Goal: Information Seeking & Learning: Learn about a topic

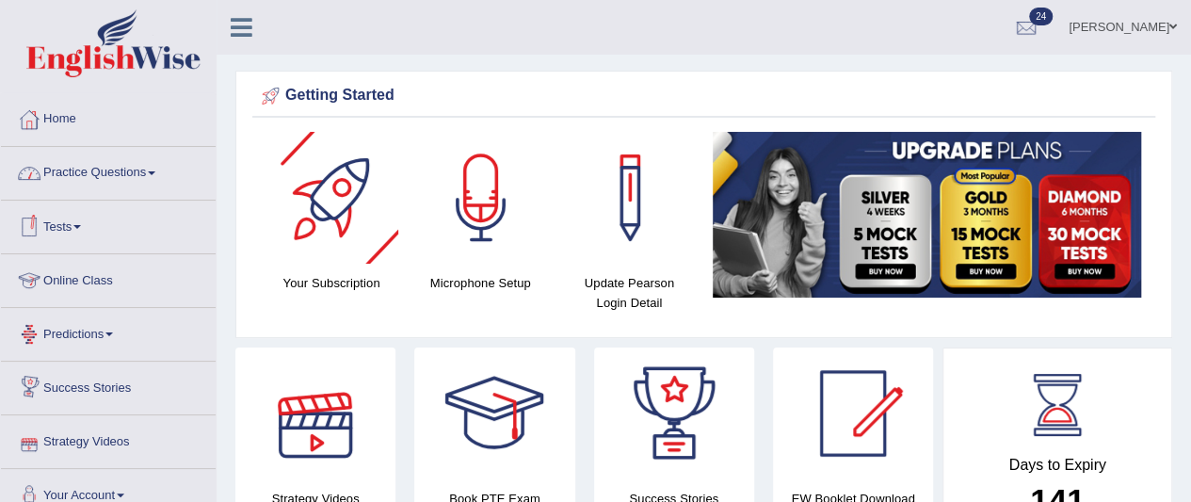
click at [141, 175] on link "Practice Questions" at bounding box center [108, 170] width 215 height 47
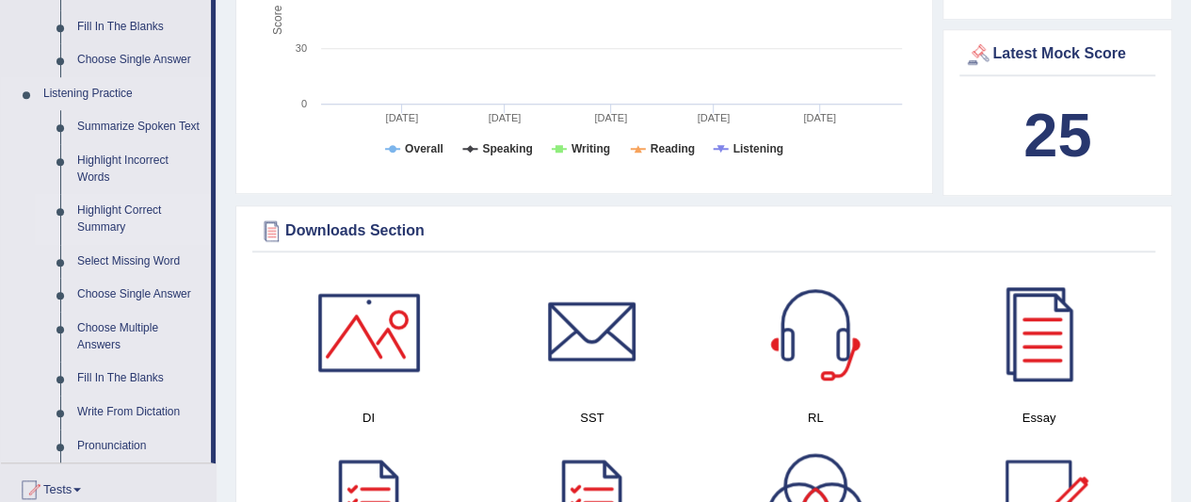
scroll to position [753, 0]
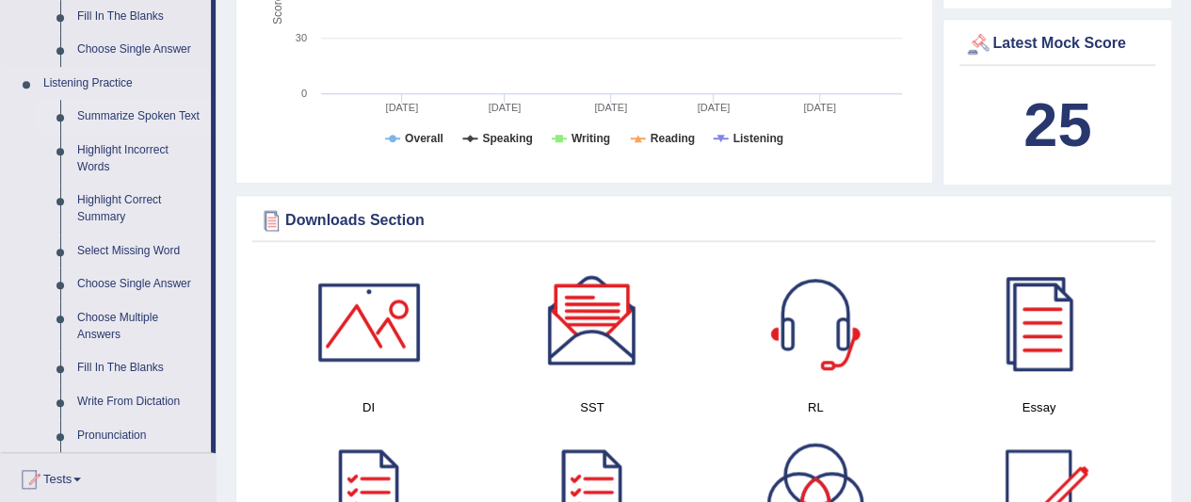
click at [130, 116] on link "Summarize Spoken Text" at bounding box center [140, 117] width 142 height 34
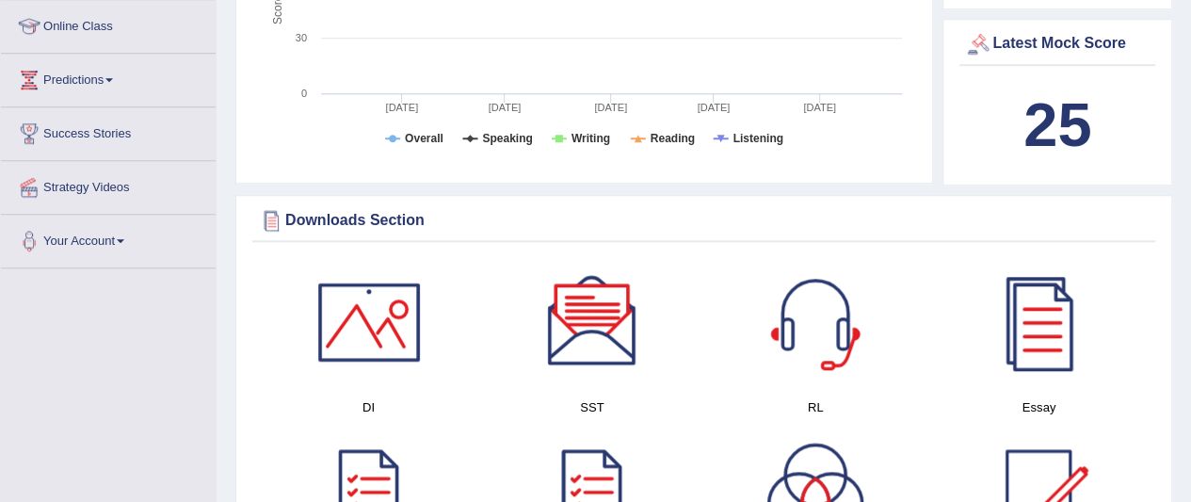
scroll to position [320, 0]
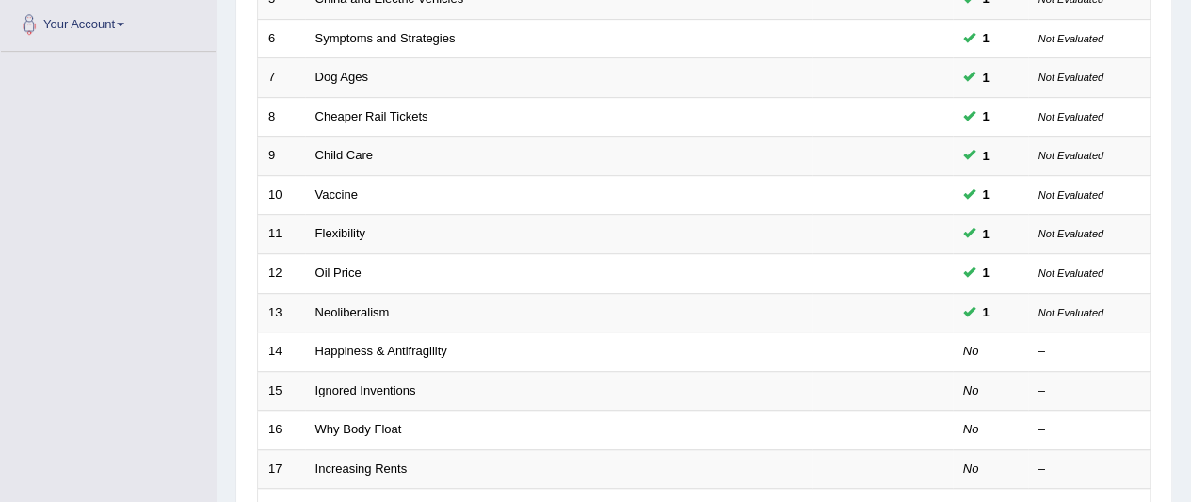
scroll to position [565, 0]
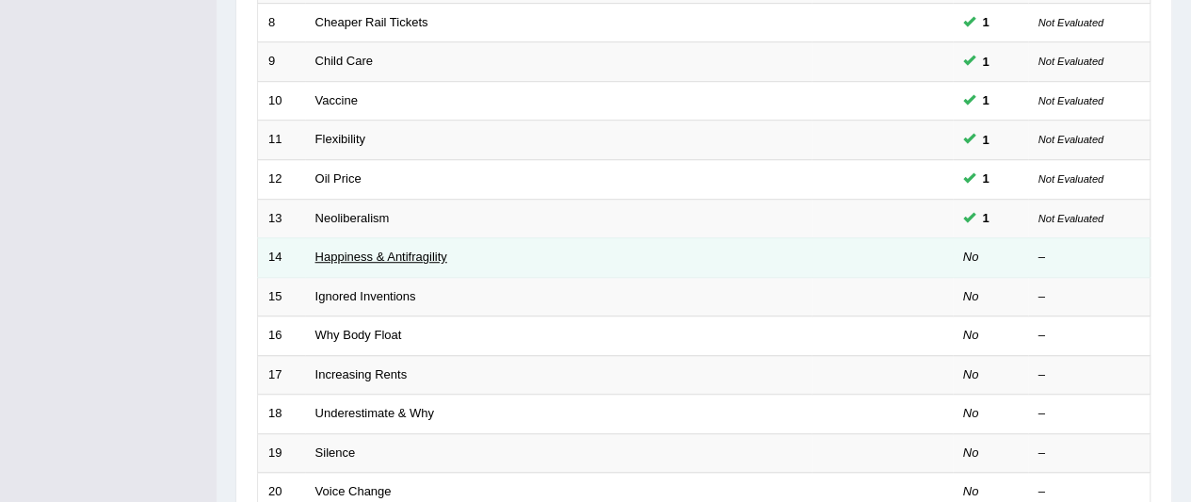
click at [375, 249] on link "Happiness & Antifragility" at bounding box center [381, 256] width 132 height 14
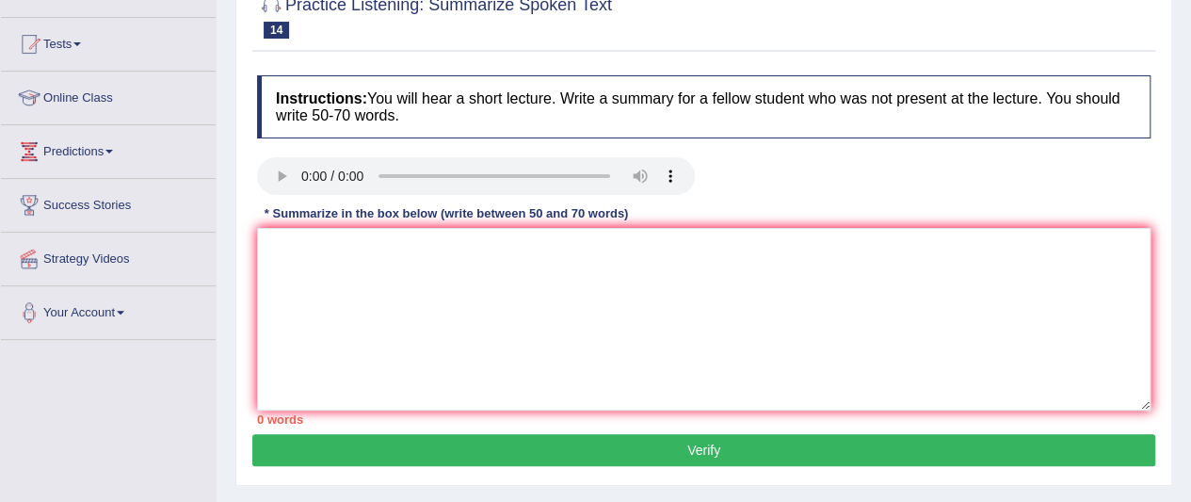
scroll to position [188, 0]
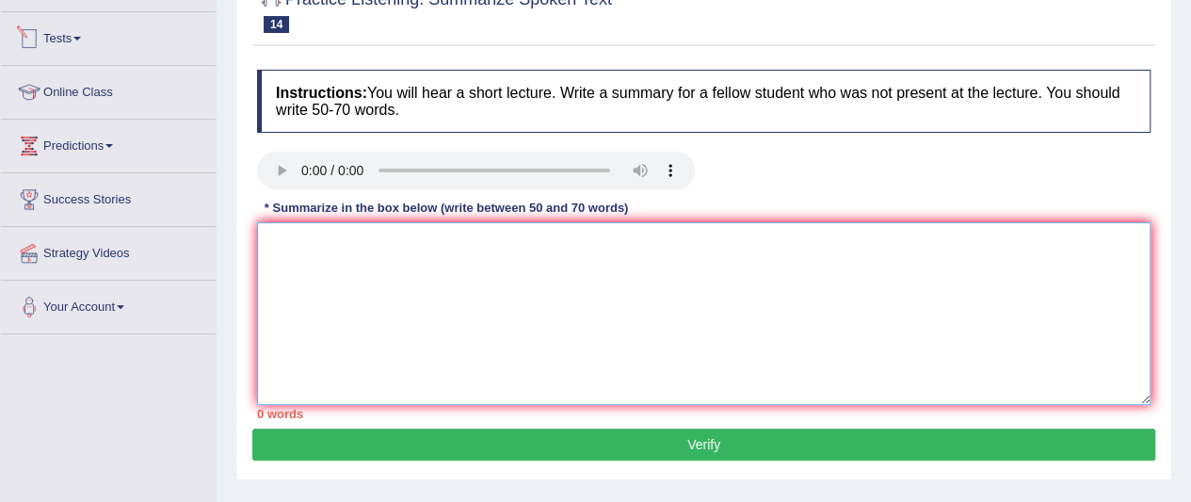
click at [342, 268] on textarea at bounding box center [703, 313] width 893 height 183
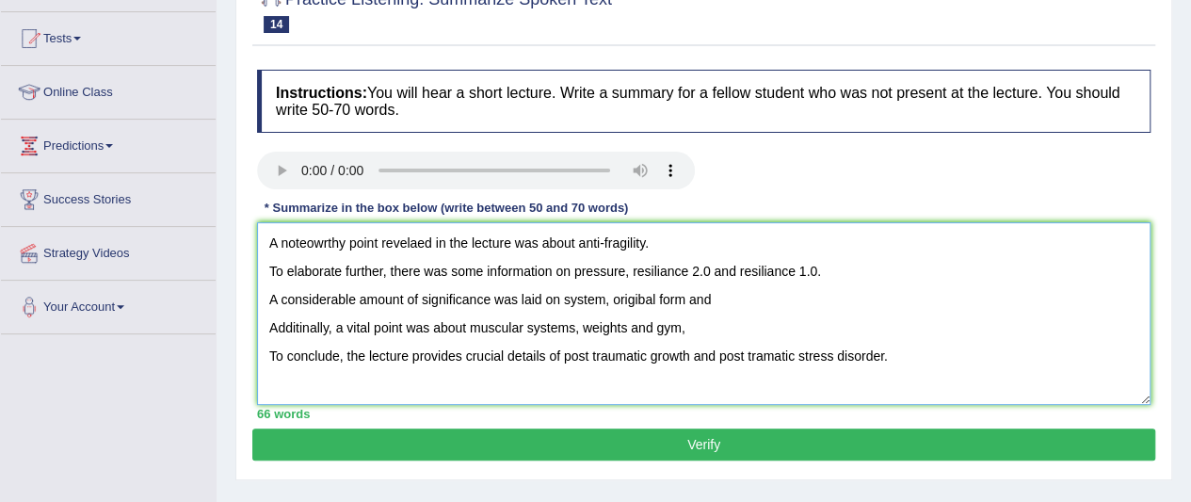
click at [683, 329] on textarea "A noteowrthy point revelaed in the lecture was about anti-fragility. To elabora…" at bounding box center [703, 313] width 893 height 183
drag, startPoint x: 719, startPoint y: 296, endPoint x: 561, endPoint y: 300, distance: 158.2
click at [561, 300] on textarea "A noteowrthy point revelaed in the lecture was about anti-fragility. To elabora…" at bounding box center [703, 313] width 893 height 183
click at [640, 301] on textarea "A noteowrthy point revelaed in the lecture was about anti-fragility. To elabora…" at bounding box center [703, 313] width 893 height 183
click at [710, 301] on textarea "A noteowrthy point revelaed in the lecture was about anti-fragility. To elabora…" at bounding box center [703, 313] width 893 height 183
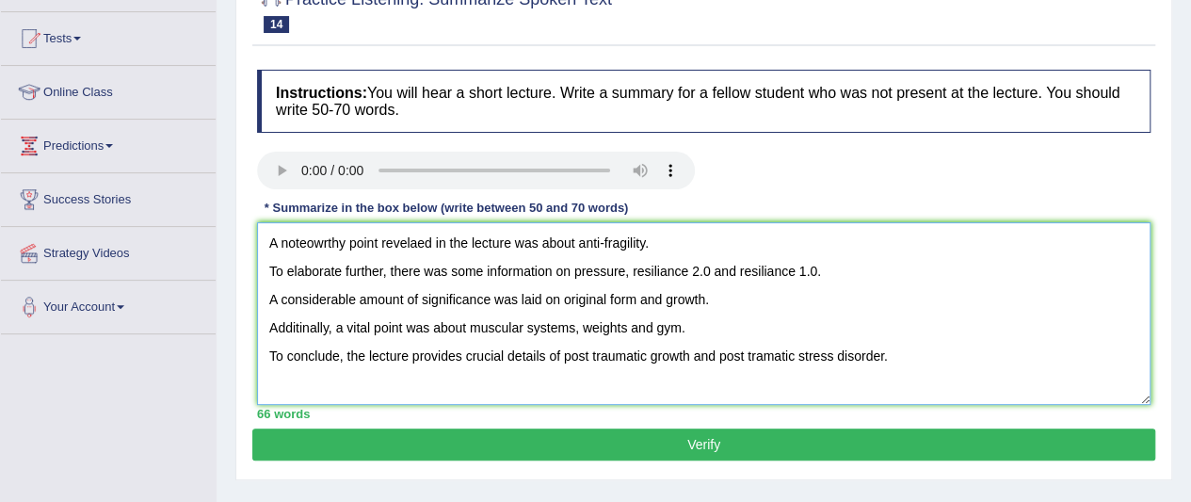
click at [663, 297] on textarea "A noteowrthy point revelaed in the lecture was about anti-fragility. To elabora…" at bounding box center [703, 313] width 893 height 183
click at [682, 301] on textarea "A noteowrthy point revelaed in the lecture was about anti-fragility. To elabora…" at bounding box center [703, 313] width 893 height 183
click at [271, 271] on textarea "A noteowrthy point revelaed in the lecture was about anti-fragility. To elabora…" at bounding box center [703, 313] width 893 height 183
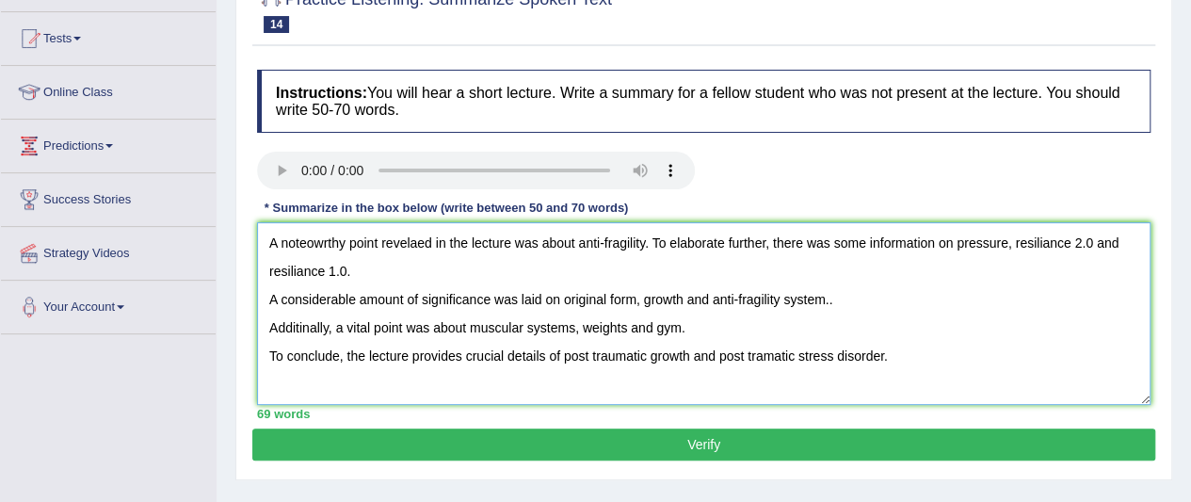
click at [264, 301] on textarea "A noteowrthy point revelaed in the lecture was about anti-fragility. To elabora…" at bounding box center [703, 313] width 893 height 183
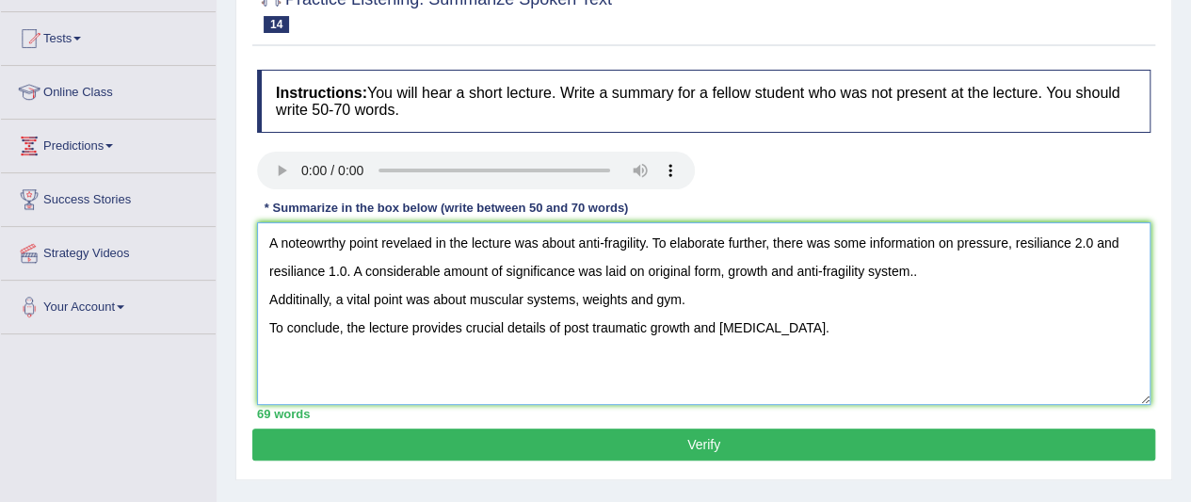
click at [266, 304] on textarea "A noteowrthy point revelaed in the lecture was about anti-fragility. To elabora…" at bounding box center [703, 313] width 893 height 183
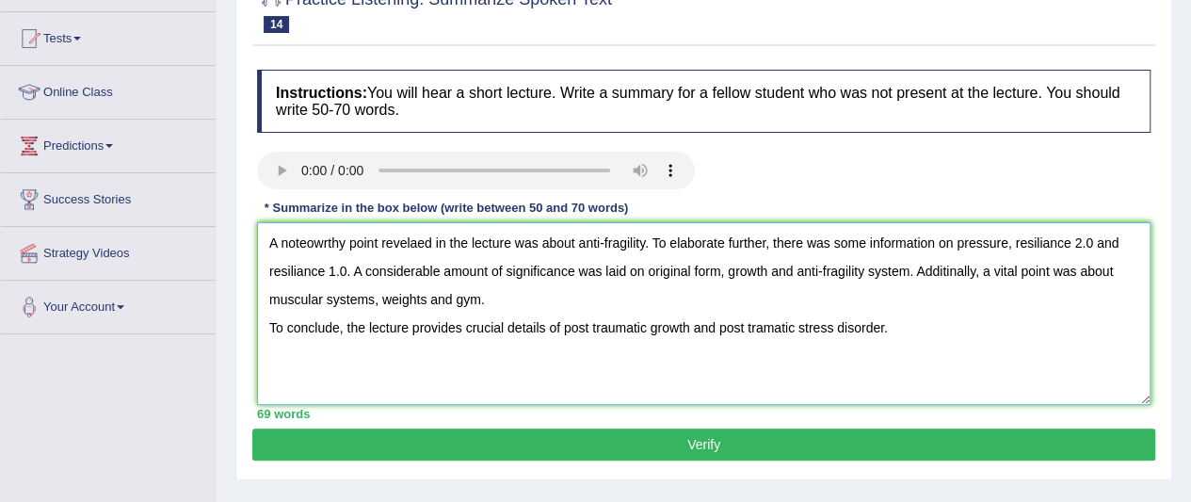
click at [265, 328] on textarea "A noteowrthy point revelaed in the lecture was about anti-fragility. To elabora…" at bounding box center [703, 313] width 893 height 183
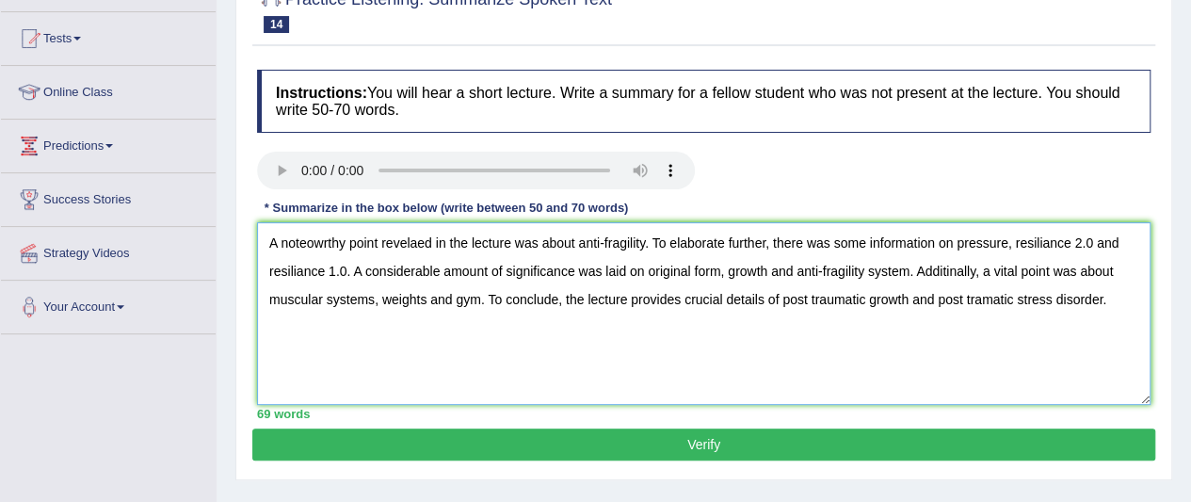
click at [343, 241] on textarea "A noteowrthy point revelaed in the lecture was about anti-fragility. To elabora…" at bounding box center [703, 313] width 893 height 183
click at [429, 247] on textarea "A noteworthy point revelaed in the lecture was about anti-fragility. To elabora…" at bounding box center [703, 313] width 893 height 183
click at [981, 297] on textarea "A noteworthy point revealed in the lecture was about anti-fragility. To elabora…" at bounding box center [703, 313] width 893 height 183
type textarea "A noteworthy point revealed in the lecture was about anti-fragility. To elabora…"
click at [892, 442] on button "Verify" at bounding box center [703, 444] width 903 height 32
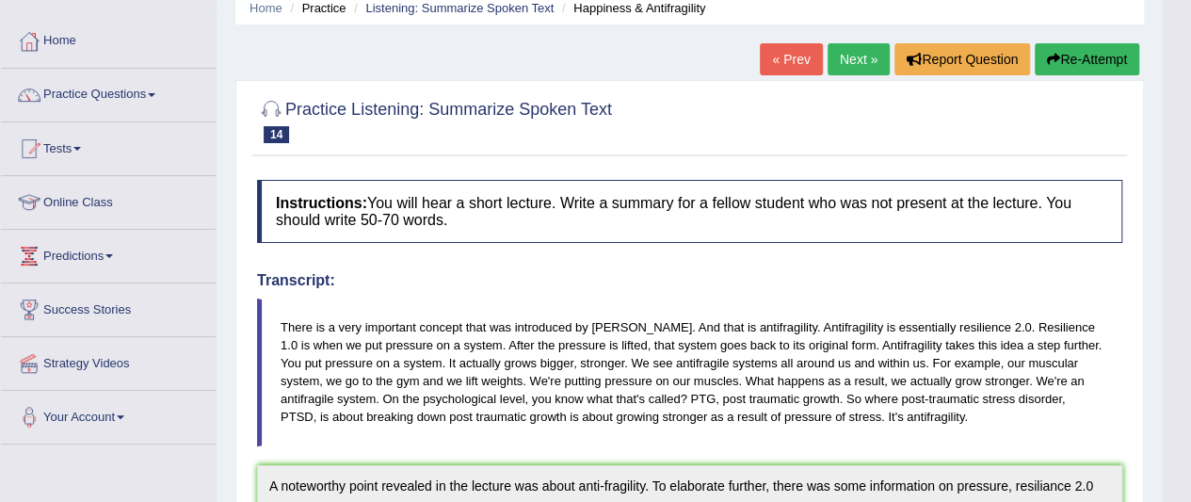
scroll to position [0, 0]
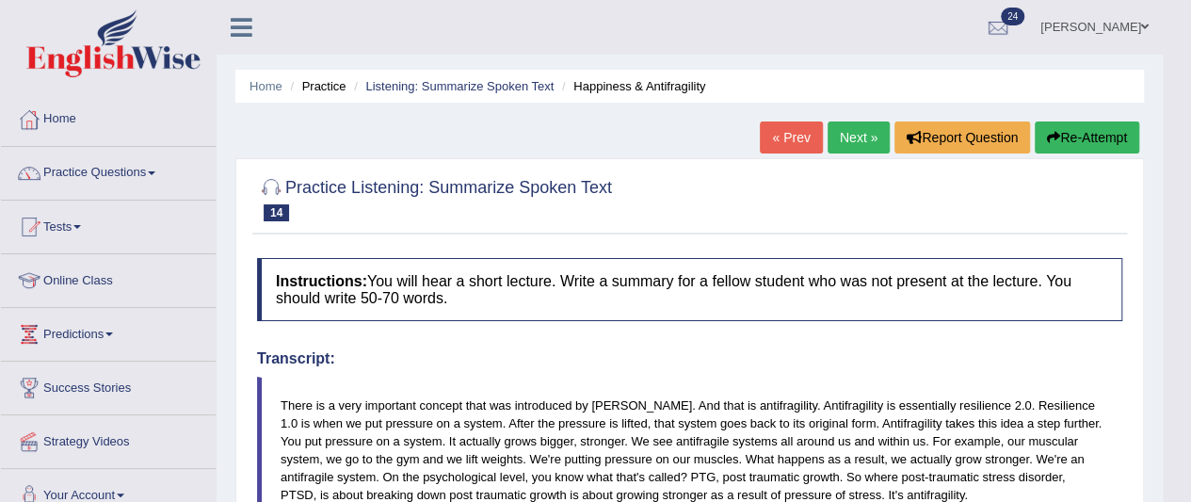
click at [853, 141] on link "Next »" at bounding box center [859, 137] width 62 height 32
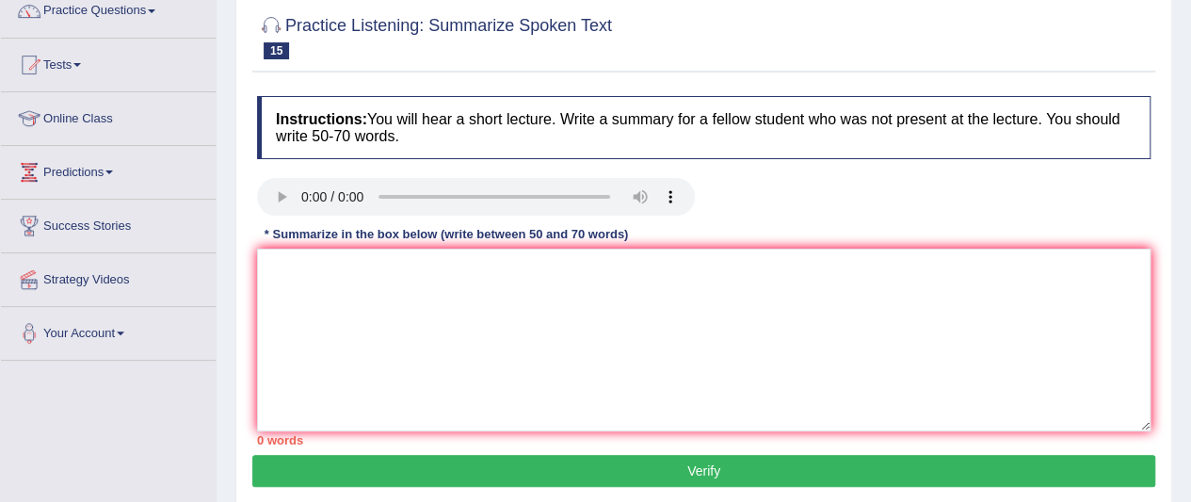
scroll to position [188, 0]
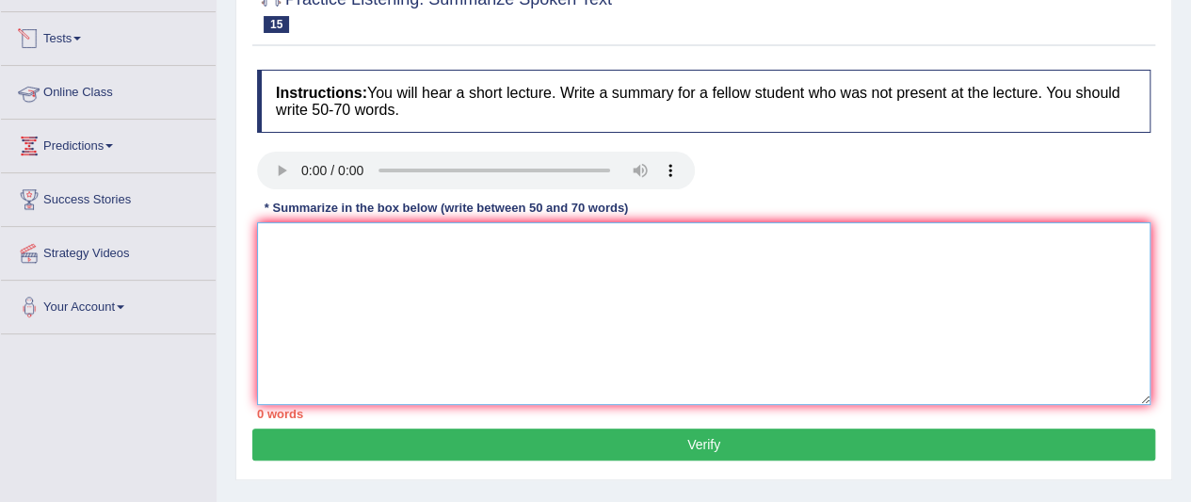
click at [288, 271] on textarea at bounding box center [703, 313] width 893 height 183
click at [331, 268] on textarea at bounding box center [703, 313] width 893 height 183
type textarea "t"
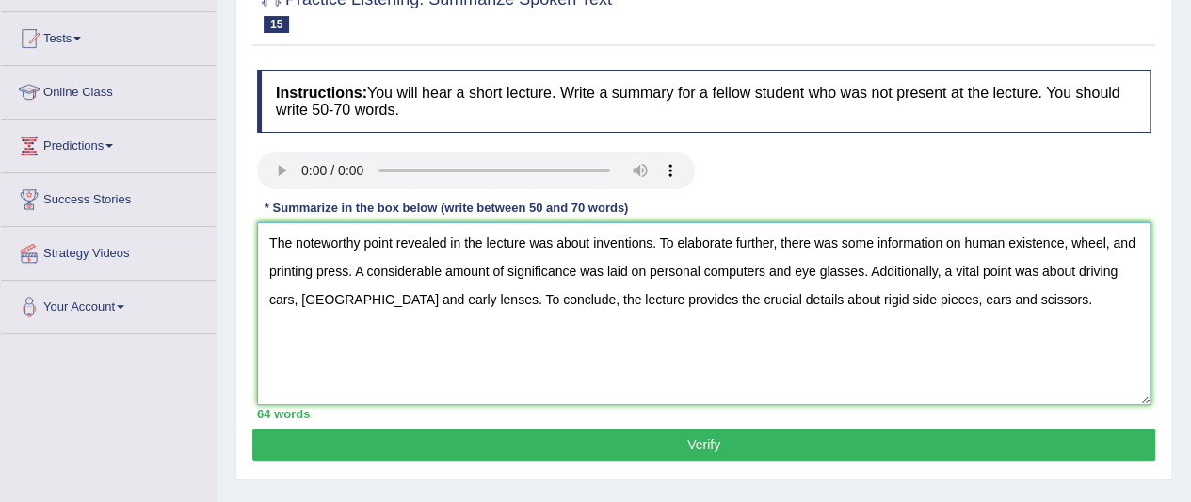
click at [422, 302] on textarea "The noteworthy point revealed in the lecture was about inventions. To elaborate…" at bounding box center [703, 313] width 893 height 183
click at [864, 270] on textarea "The noteworthy point revealed in the lecture was about inventions. To elaborate…" at bounding box center [703, 313] width 893 height 183
click at [795, 269] on textarea "The noteworthy point revealed in the lecture was about inventions. To elaborate…" at bounding box center [703, 313] width 893 height 183
click at [796, 280] on textarea "The noteworthy point revealed in the lecture was about inventions. To elaborate…" at bounding box center [703, 313] width 893 height 183
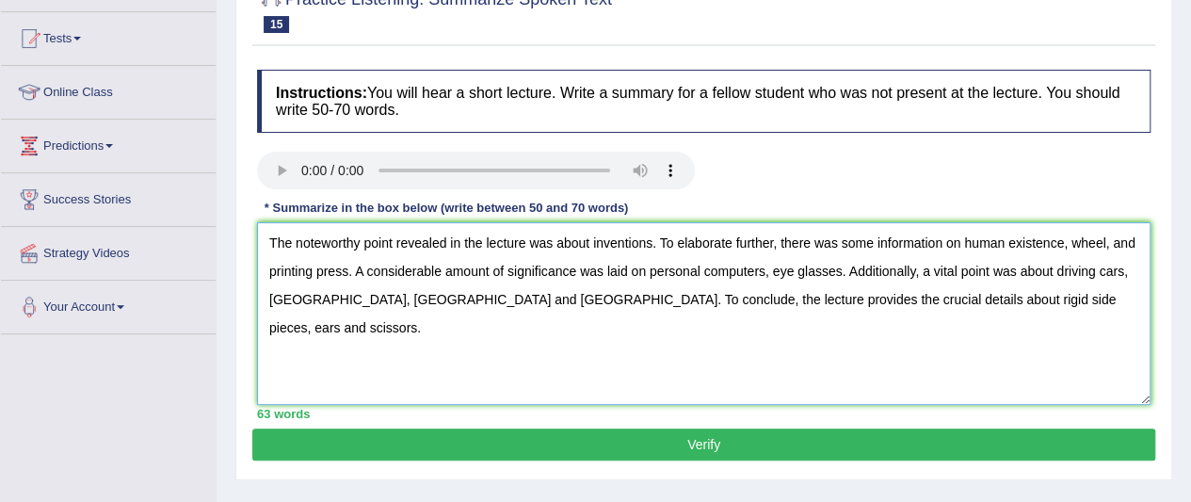
click at [842, 272] on textarea "The noteworthy point revealed in the lecture was about inventions. To elaborate…" at bounding box center [703, 313] width 893 height 183
type textarea "The noteworthy point revealed in the lecture was about inventions. To elaborate…"
click at [885, 442] on button "Verify" at bounding box center [703, 444] width 903 height 32
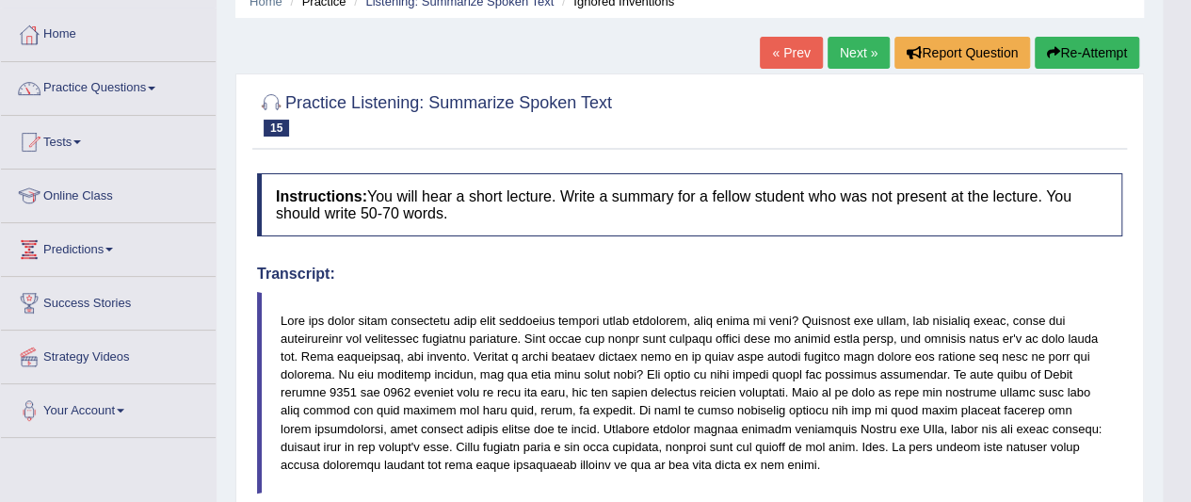
scroll to position [0, 0]
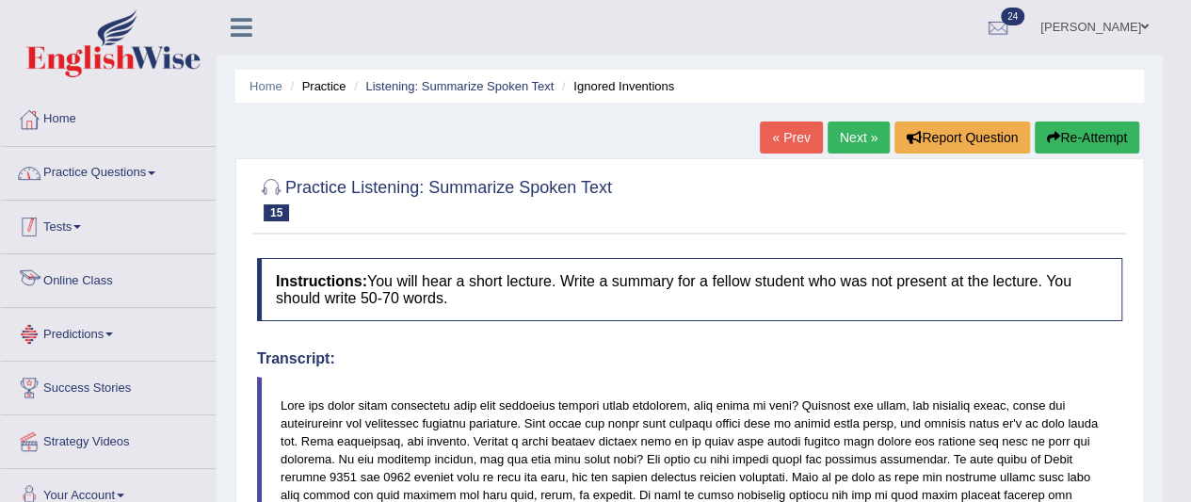
click at [97, 173] on link "Practice Questions" at bounding box center [108, 170] width 215 height 47
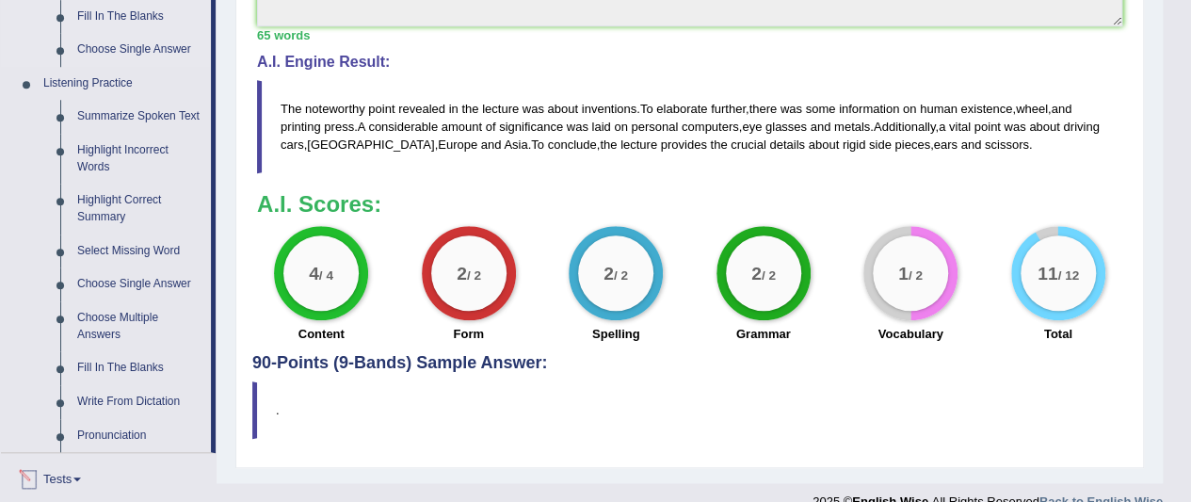
scroll to position [471, 0]
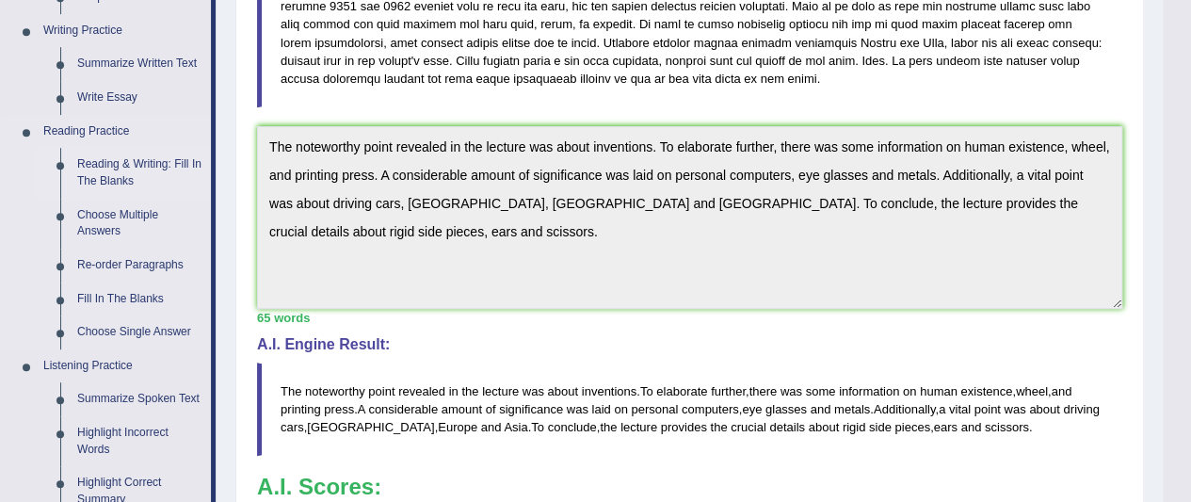
click at [123, 166] on link "Reading & Writing: Fill In The Blanks" at bounding box center [140, 173] width 142 height 50
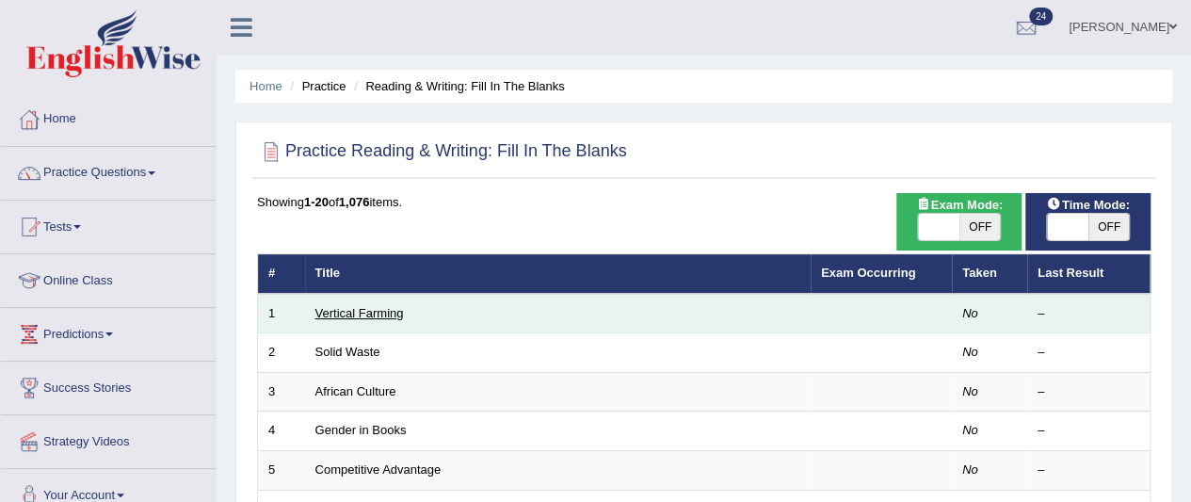
click at [375, 307] on link "Vertical Farming" at bounding box center [359, 313] width 88 height 14
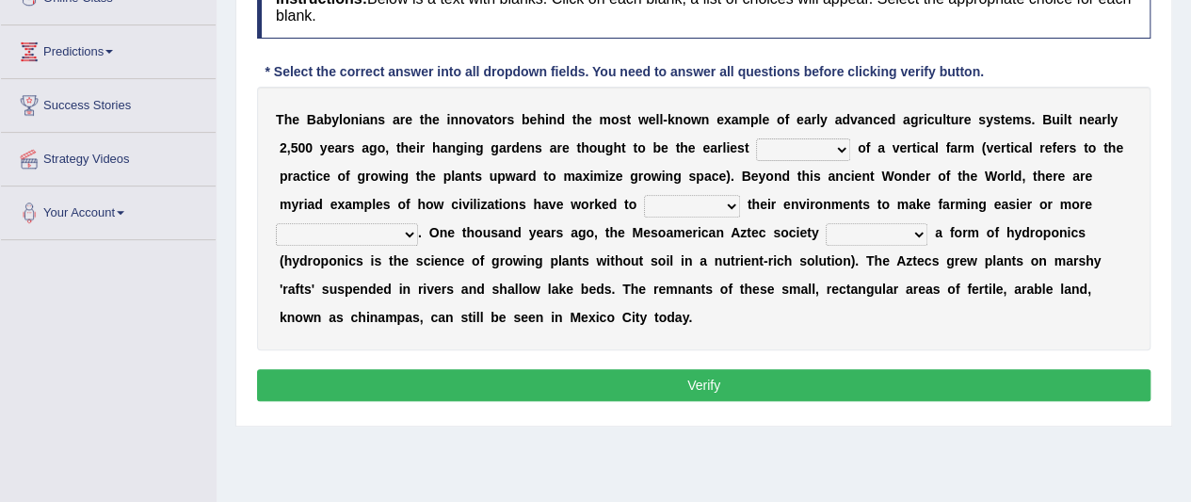
click at [812, 142] on select "prototype failure discredit protocol" at bounding box center [803, 149] width 94 height 23
select select "prototype"
click at [756, 138] on select "prototype failure discredit protocol" at bounding box center [803, 149] width 94 height 23
click at [683, 208] on select "manipulate escape respect disarrange" at bounding box center [692, 206] width 96 height 23
select select "respect"
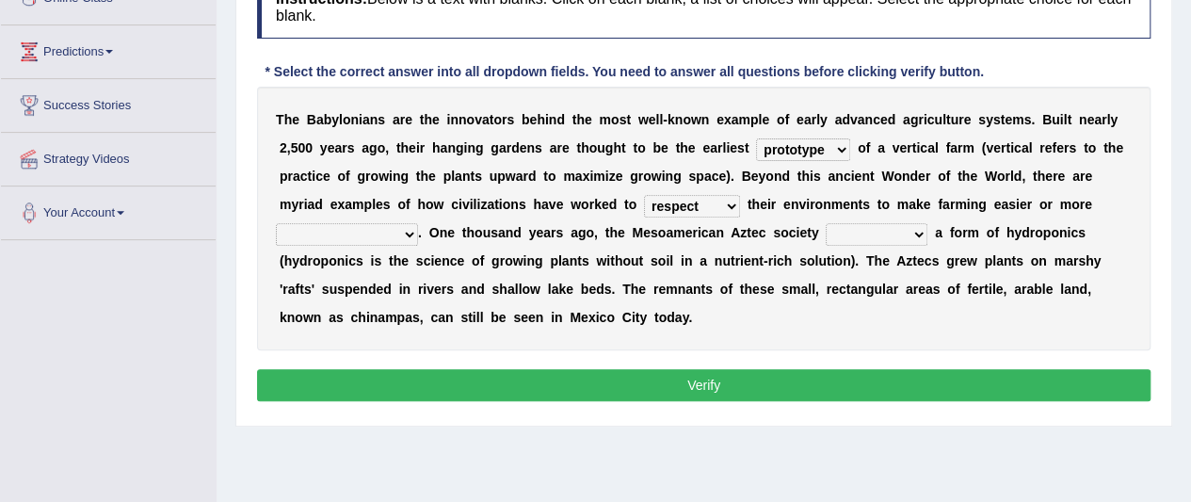
click at [644, 195] on select "manipulate escape respect disarrange" at bounding box center [692, 206] width 96 height 23
click at [384, 233] on select "productive constructive connective counterproductive" at bounding box center [347, 234] width 142 height 23
select select "counterproductive"
click at [276, 223] on select "productive constructive connective counterproductive" at bounding box center [347, 234] width 142 height 23
click at [906, 232] on select "domineered volunteered pioneered engineered" at bounding box center [877, 234] width 102 height 23
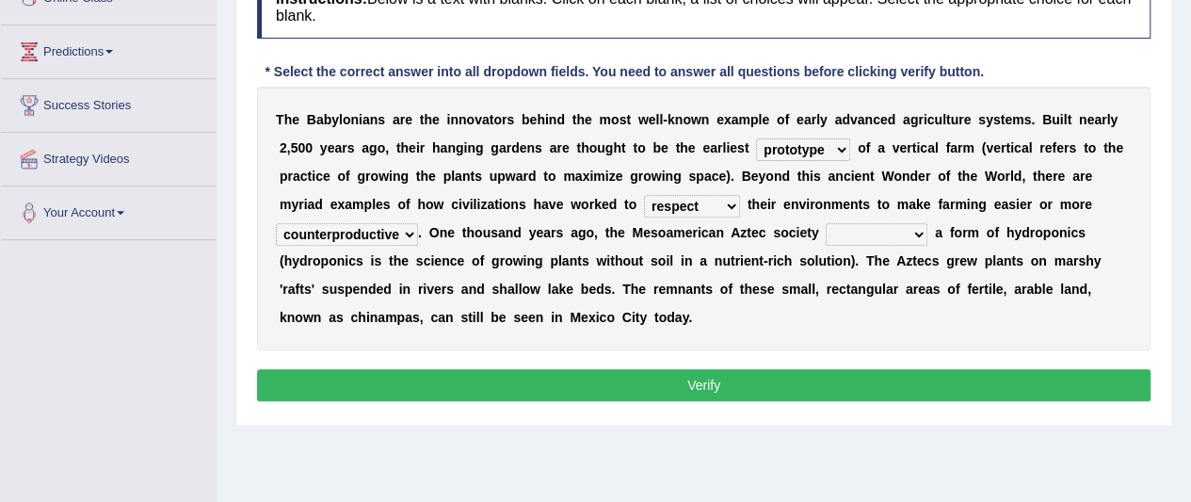
click at [836, 232] on select "domineered volunteered pioneered engineered" at bounding box center [877, 234] width 102 height 23
click at [904, 233] on select "domineered volunteered pioneered engineered" at bounding box center [877, 234] width 102 height 23
select select "engineered"
click at [826, 223] on select "domineered volunteered pioneered engineered" at bounding box center [877, 234] width 102 height 23
click at [845, 385] on button "Verify" at bounding box center [703, 385] width 893 height 32
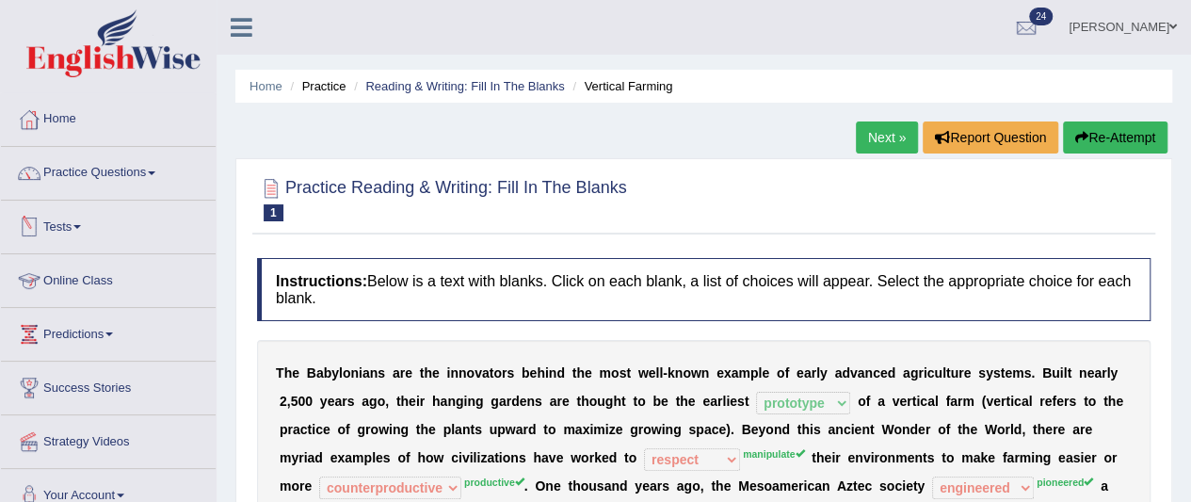
drag, startPoint x: 889, startPoint y: 135, endPoint x: 862, endPoint y: 155, distance: 33.5
click at [889, 135] on link "Next »" at bounding box center [887, 137] width 62 height 32
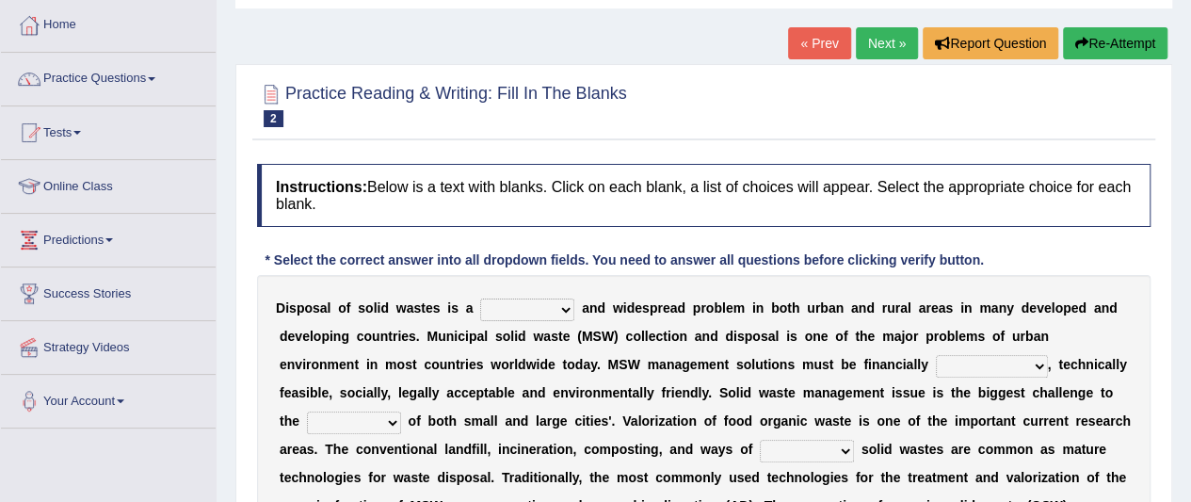
scroll to position [188, 0]
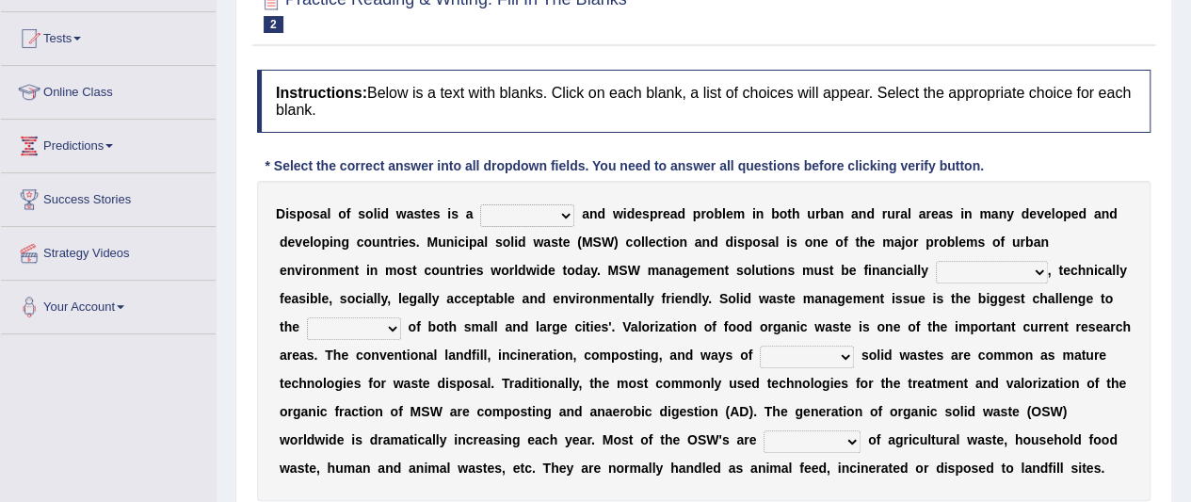
click at [524, 212] on select "slanting stinging stalling shafting" at bounding box center [527, 215] width 94 height 23
select select "stinging"
click at [480, 204] on select "slanting stinging stalling shafting" at bounding box center [527, 215] width 94 height 23
click at [539, 219] on select "slanting stinging stalling shafting" at bounding box center [527, 215] width 94 height 23
click at [545, 213] on select "slanting stinging stalling shafting" at bounding box center [527, 215] width 94 height 23
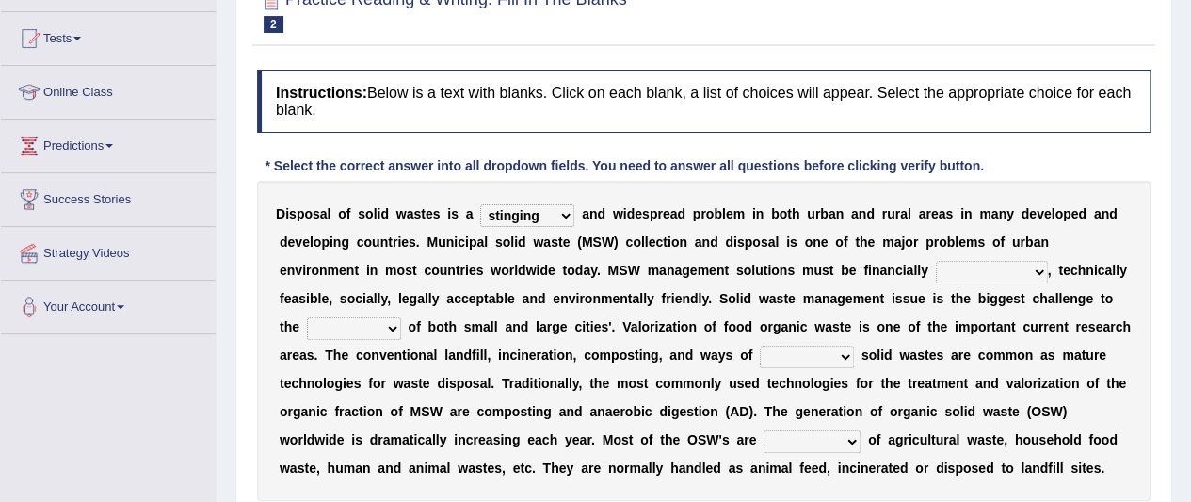
click at [1005, 272] on select "unattainable sustainable objectionable treasonable" at bounding box center [992, 272] width 112 height 23
click at [991, 265] on select "unattainable sustainable objectionable treasonable" at bounding box center [992, 272] width 112 height 23
click at [973, 271] on select "unattainable sustainable objectionable treasonable" at bounding box center [992, 272] width 112 height 23
click at [351, 327] on select "plants culture authorities history" at bounding box center [354, 328] width 94 height 23
select select "culture"
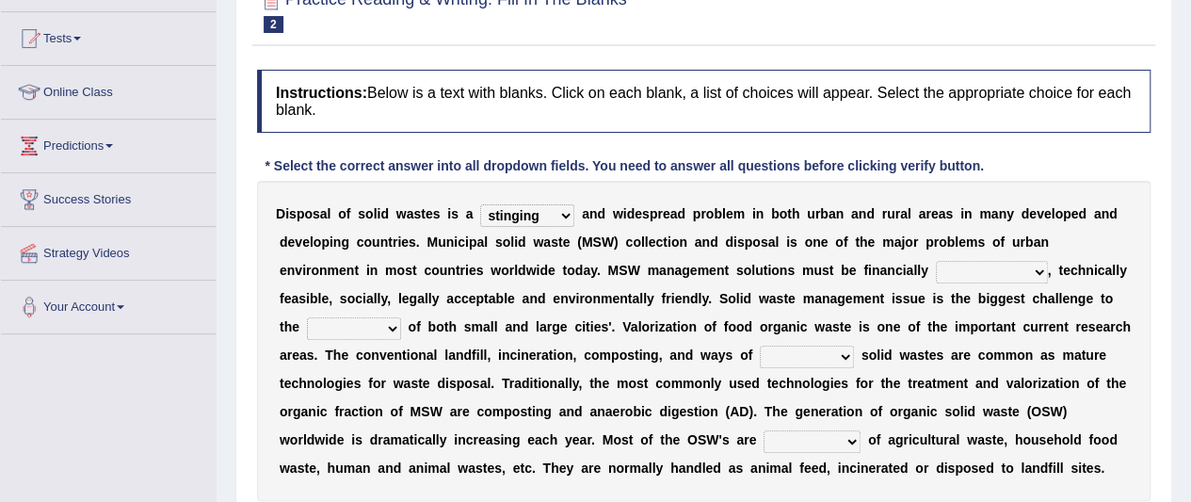
click at [307, 317] on select "plants culture authorities history" at bounding box center [354, 328] width 94 height 23
click at [791, 355] on select "reserving preserving deserving handling" at bounding box center [807, 357] width 94 height 23
select select "handling"
click at [760, 346] on select "reserving preserving deserving handling" at bounding box center [807, 357] width 94 height 23
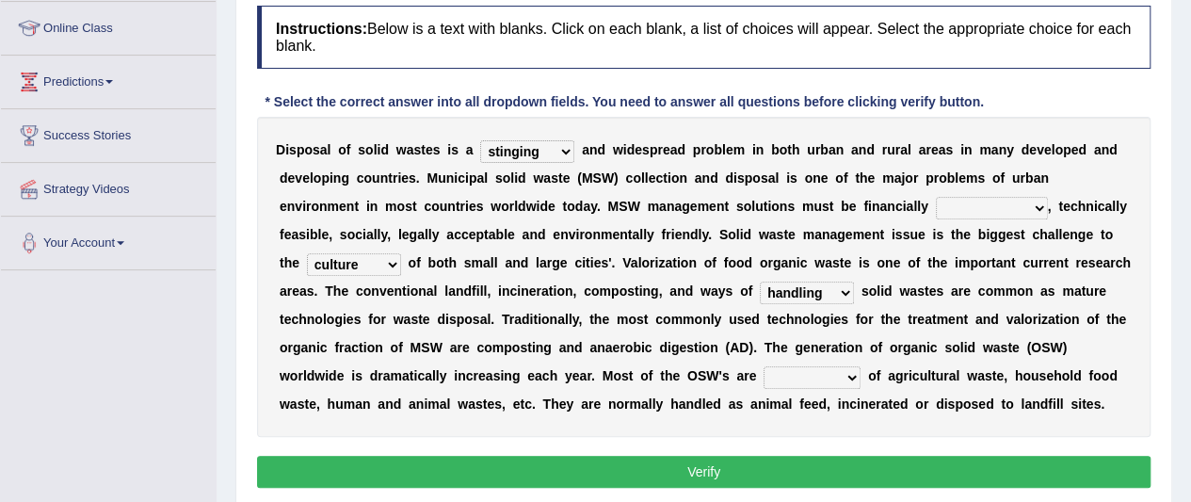
scroll to position [282, 0]
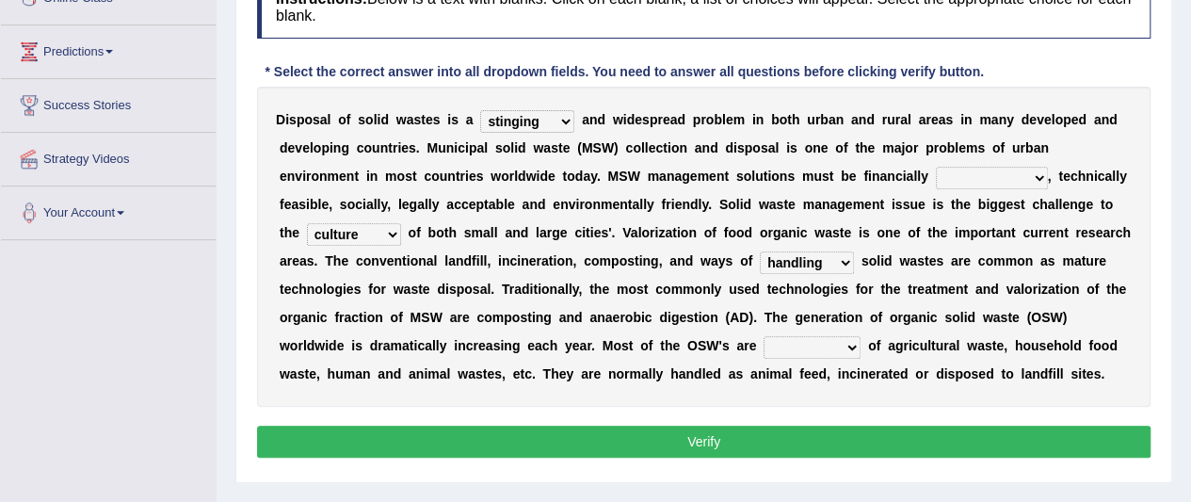
click at [804, 346] on select "composed disposed composing disposing" at bounding box center [812, 347] width 97 height 23
select select "composed"
click at [764, 336] on select "composed disposed composing disposing" at bounding box center [812, 347] width 97 height 23
click at [979, 178] on select "unattainable sustainable objectionable treasonable" at bounding box center [992, 178] width 112 height 23
select select "sustainable"
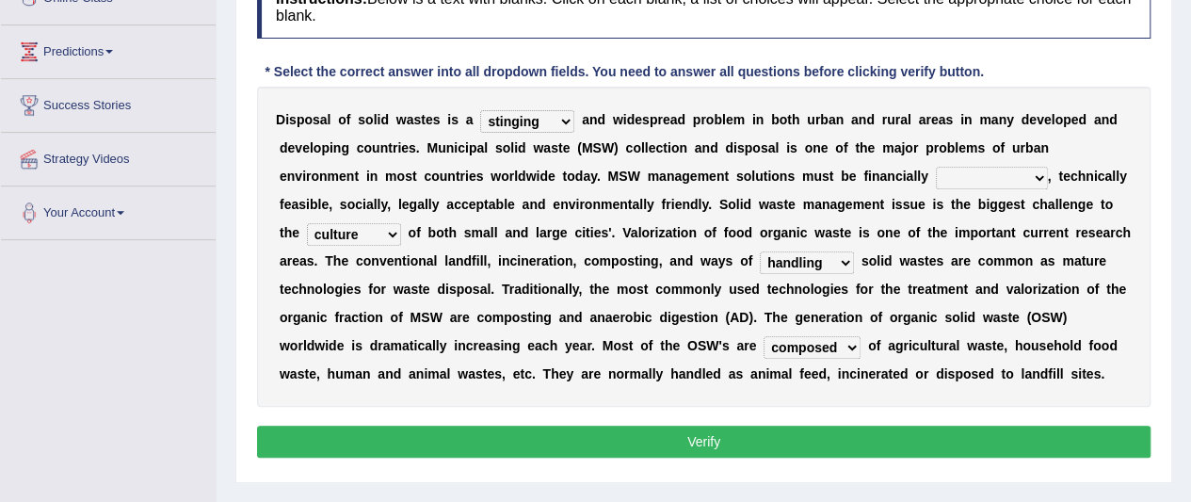
click at [936, 167] on select "unattainable sustainable objectionable treasonable" at bounding box center [992, 178] width 112 height 23
click at [838, 441] on button "Verify" at bounding box center [703, 442] width 893 height 32
